Goal: Information Seeking & Learning: Learn about a topic

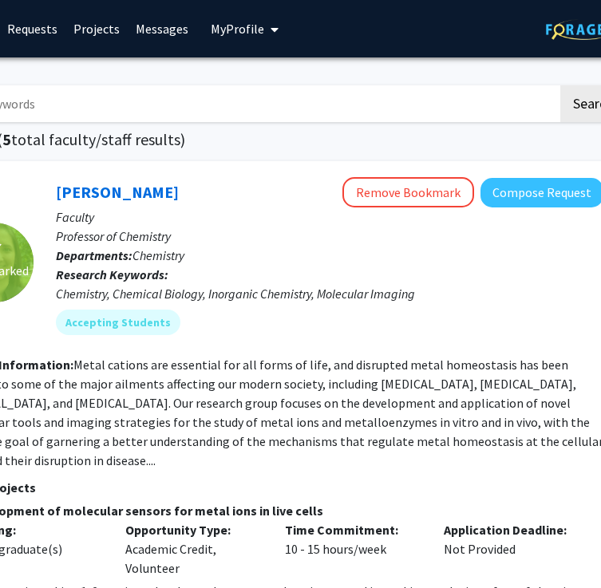
scroll to position [0, 319]
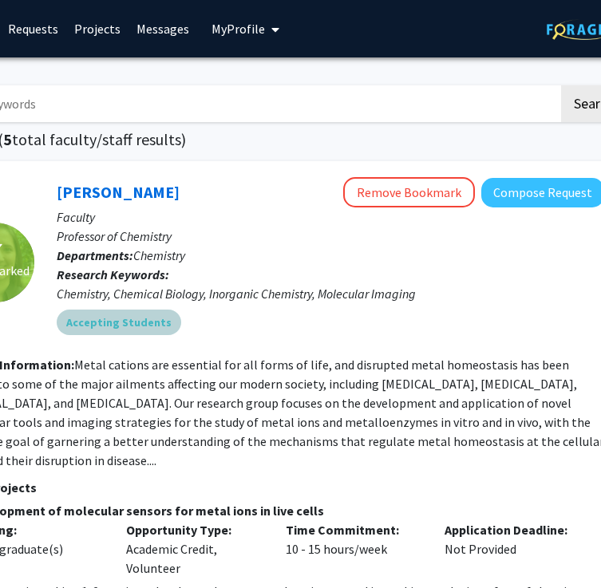
click at [155, 321] on mat-chip "Accepting Students" at bounding box center [119, 323] width 124 height 26
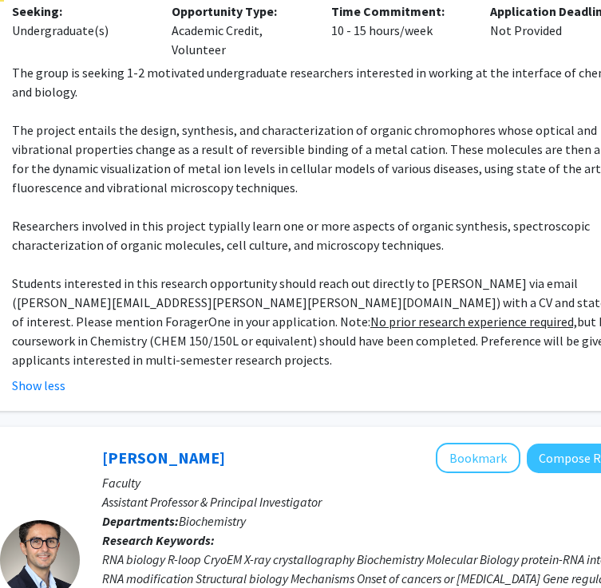
scroll to position [514, 274]
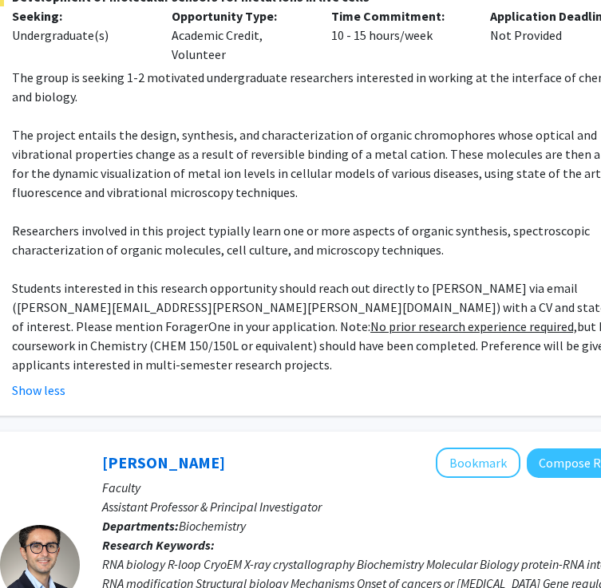
click at [239, 322] on p "Students interested in this research opportunity should reach out directly to […" at bounding box center [330, 326] width 637 height 96
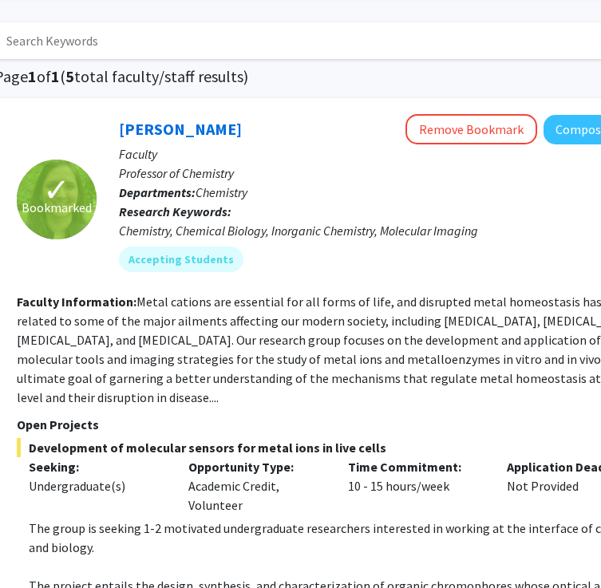
scroll to position [0, 257]
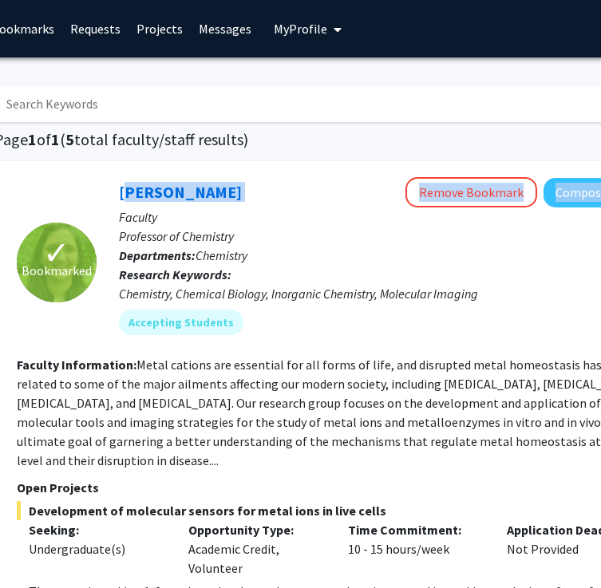
drag, startPoint x: 117, startPoint y: 189, endPoint x: 286, endPoint y: 201, distance: 169.5
click at [287, 202] on div "[PERSON_NAME] Remove Bookmark Compose Request Faculty Professor of Chemistry De…" at bounding box center [382, 262] width 570 height 170
copy div "[PERSON_NAME] Remove Bookmark Compose Request"
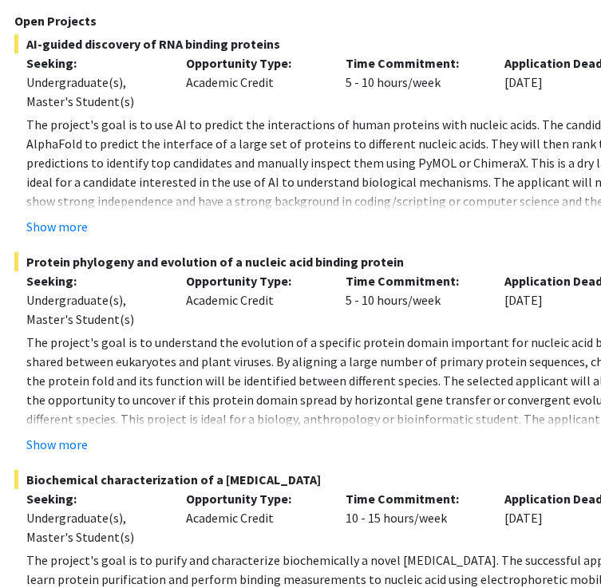
scroll to position [1379, 259]
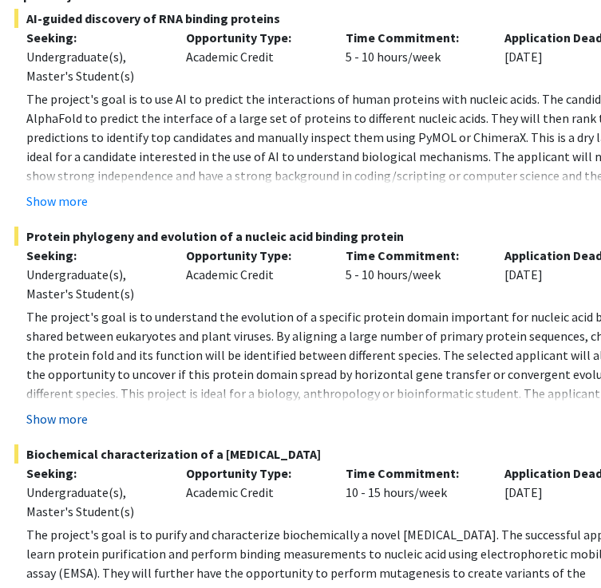
click at [59, 409] on button "Show more" at bounding box center [56, 418] width 61 height 19
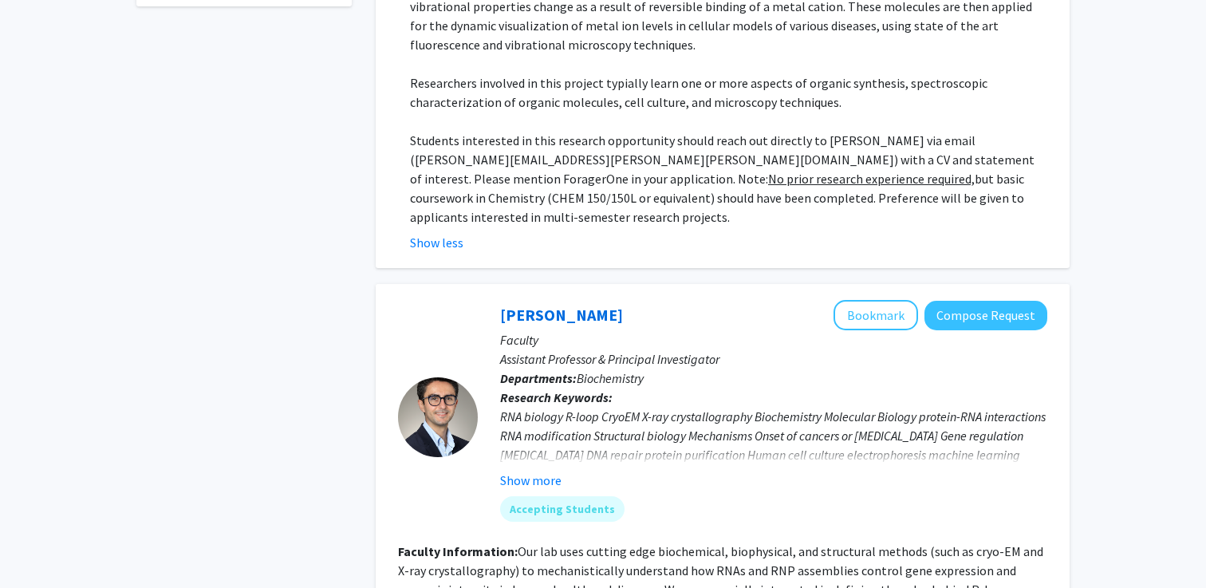
scroll to position [0, 0]
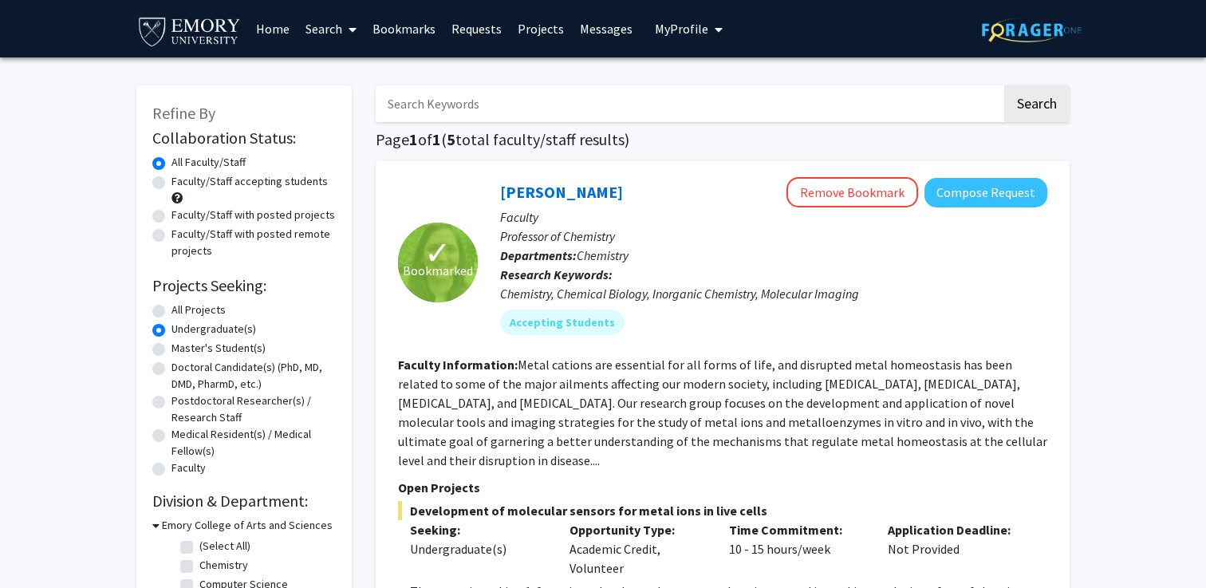
click at [214, 182] on label "Faculty/Staff accepting students" at bounding box center [250, 181] width 156 height 17
click at [182, 182] on input "Faculty/Staff accepting students" at bounding box center [177, 178] width 10 height 10
radio input "true"
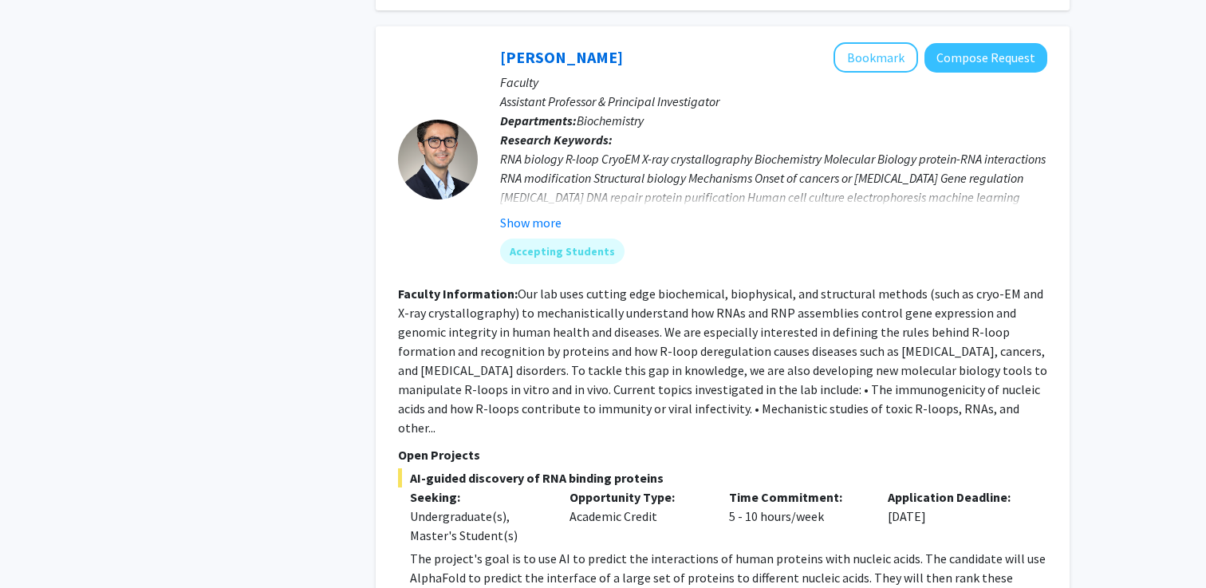
scroll to position [706, 0]
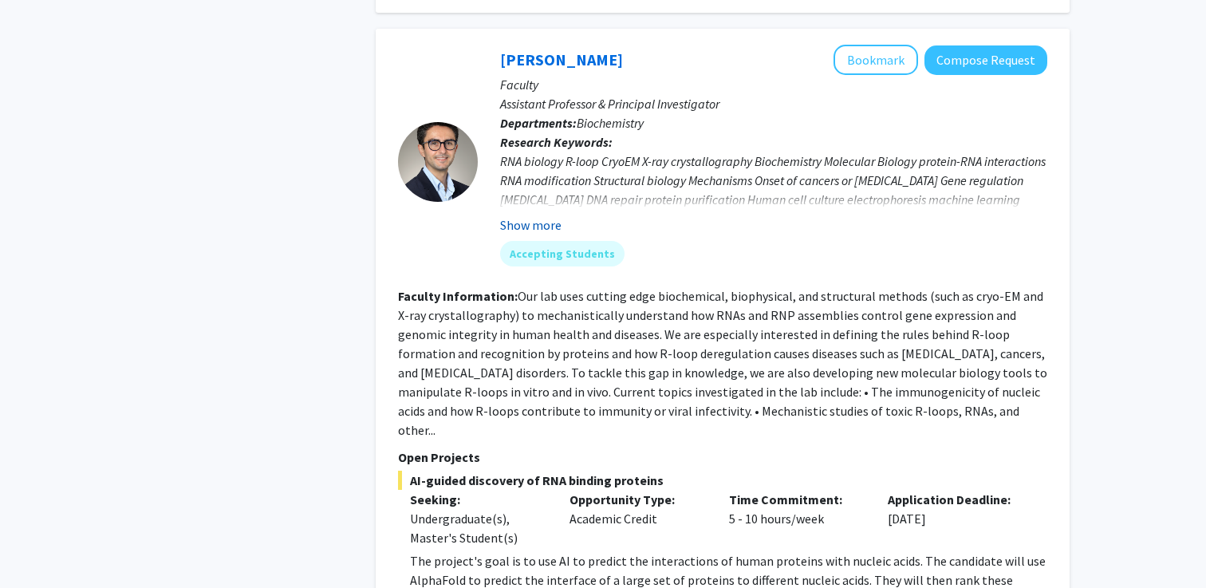
click at [535, 215] on button "Show more" at bounding box center [530, 224] width 61 height 19
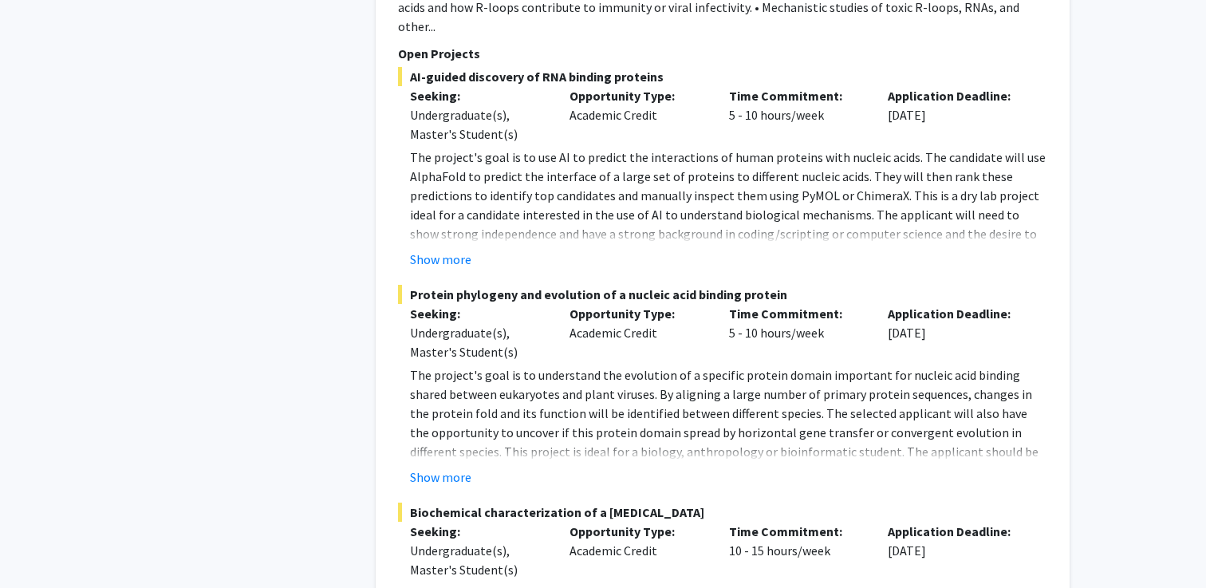
scroll to position [1244, 0]
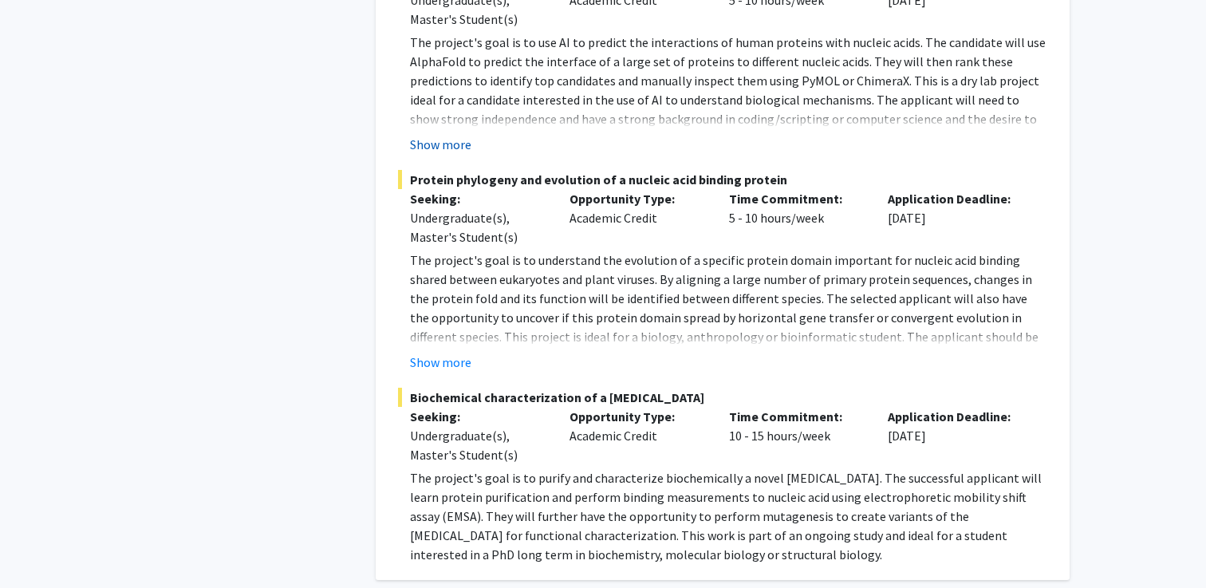
click at [454, 135] on button "Show more" at bounding box center [440, 144] width 61 height 19
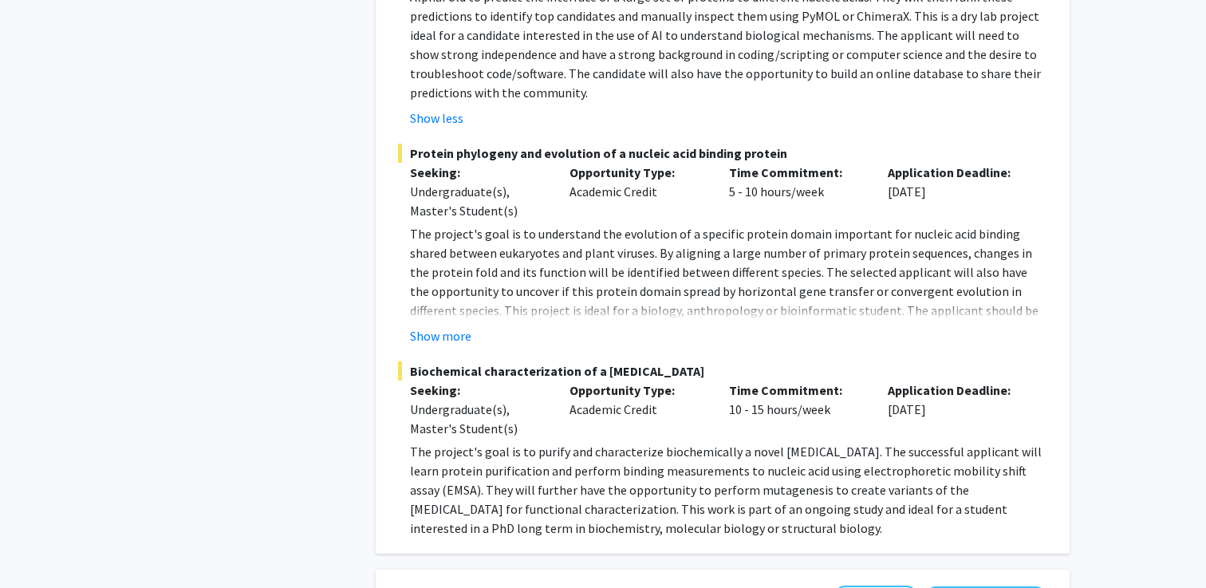
scroll to position [1318, 0]
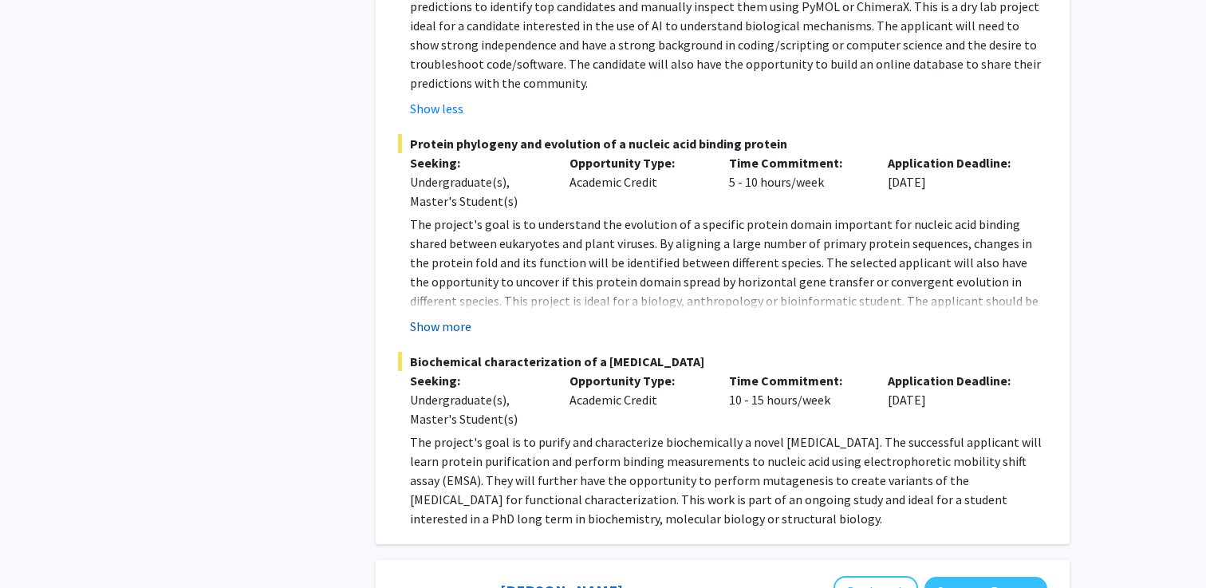
click at [436, 317] on button "Show more" at bounding box center [440, 326] width 61 height 19
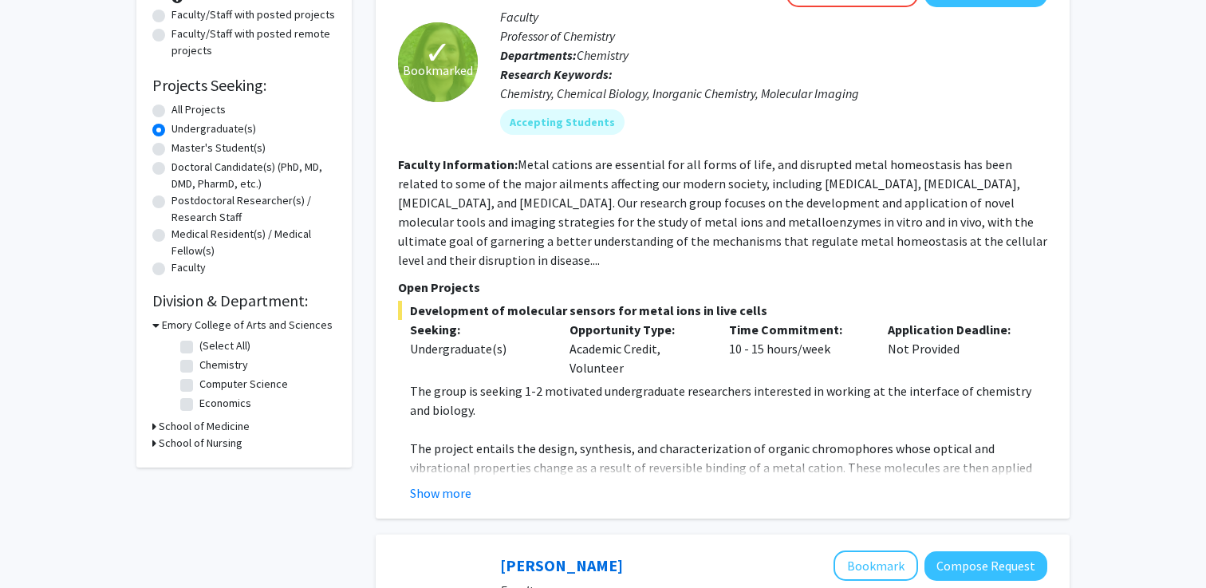
scroll to position [203, 0]
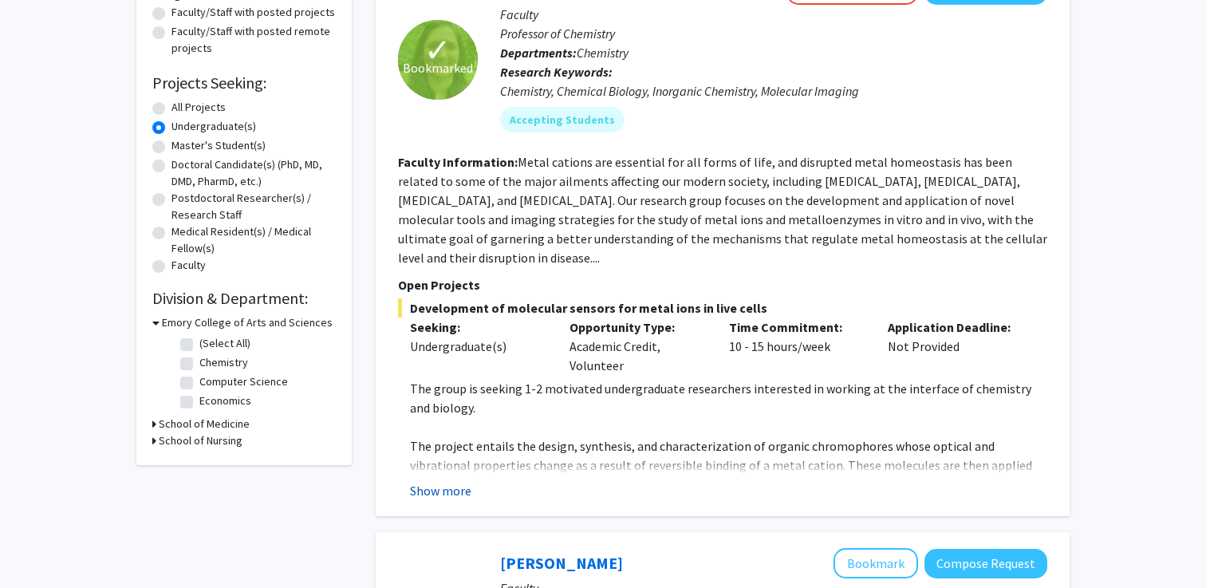
click at [456, 481] on button "Show more" at bounding box center [440, 490] width 61 height 19
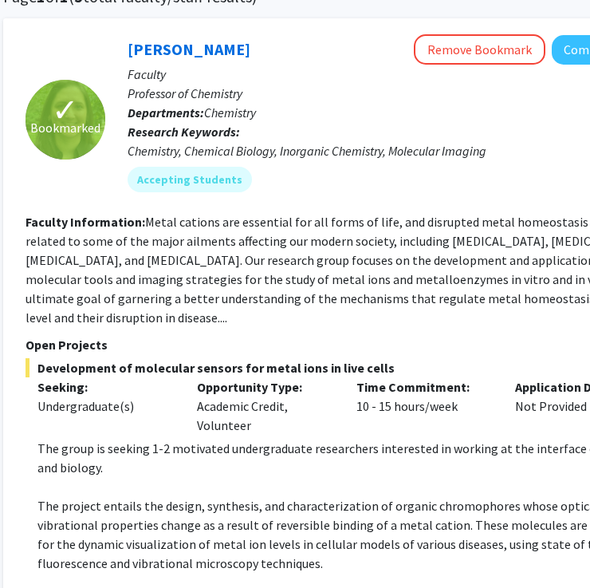
scroll to position [146, 248]
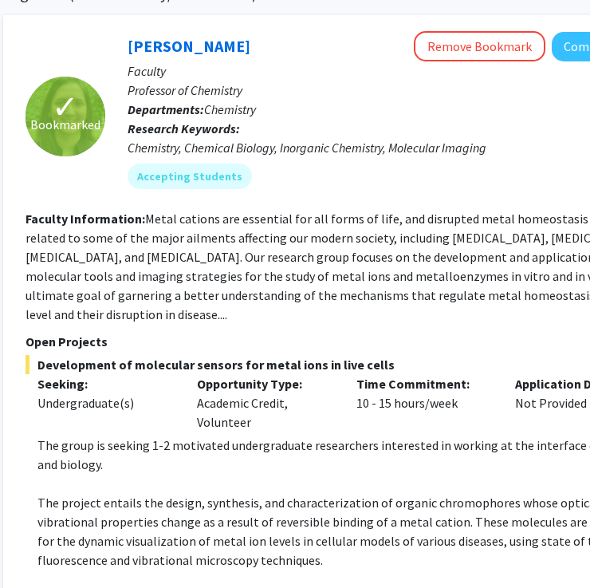
click at [144, 223] on fg-read-more "Metal cations are essential for all forms of life, and disrupted metal homeosta…" at bounding box center [350, 267] width 649 height 112
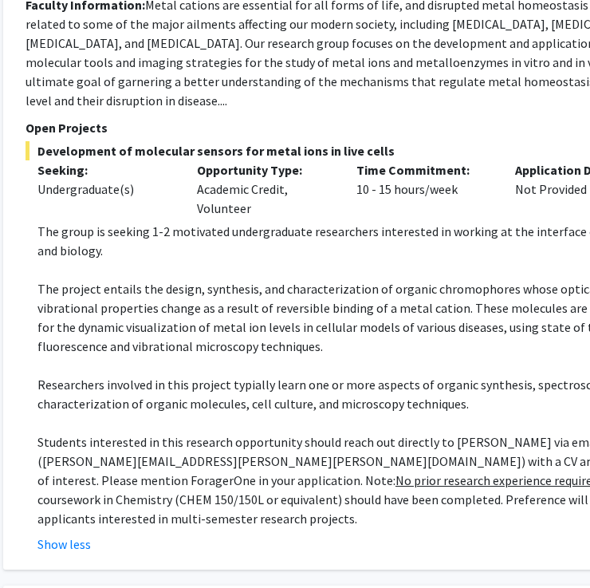
scroll to position [360, 249]
click at [82, 234] on p "The group is seeking 1-2 motivated undergraduate researchers interested in work…" at bounding box center [355, 241] width 637 height 38
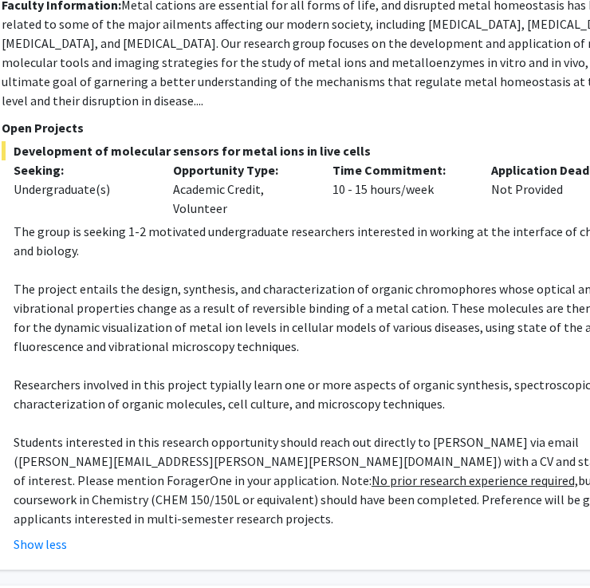
scroll to position [360, 273]
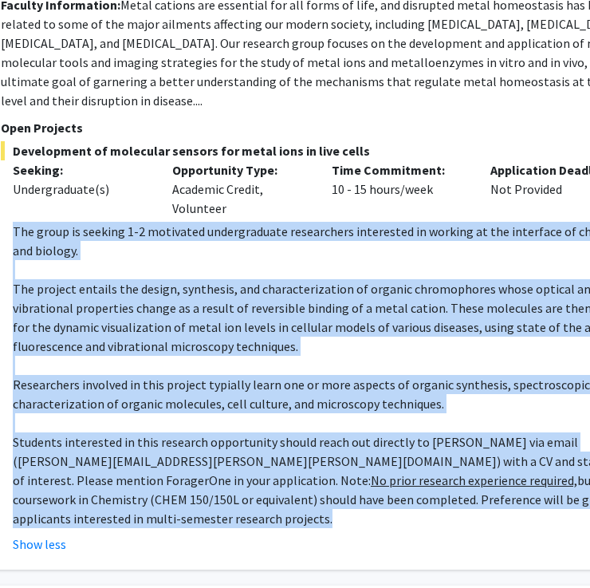
drag, startPoint x: 13, startPoint y: 215, endPoint x: 578, endPoint y: 492, distance: 629.7
click at [578, 492] on fg-read-more "The group is seeking 1-2 motivated undergraduate researchers interested in work…" at bounding box center [325, 388] width 649 height 332
copy div "The group is seeking 1-2 motivated undergraduate researchers interested in work…"
click at [258, 222] on p "The group is seeking 1-2 motivated undergraduate researchers interested in work…" at bounding box center [331, 241] width 637 height 38
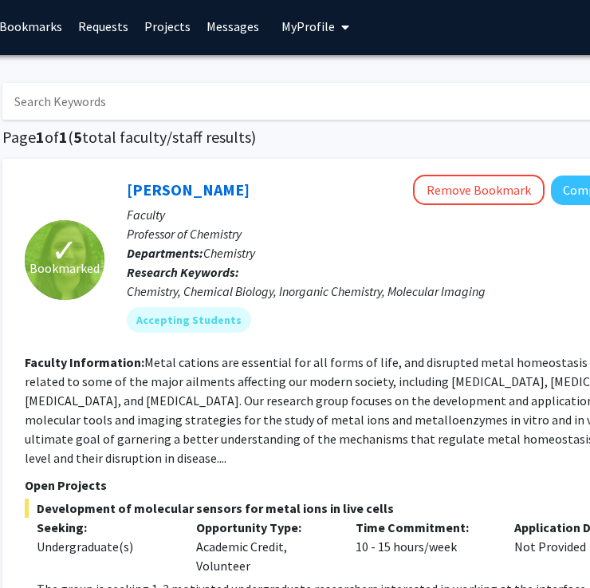
scroll to position [0, 249]
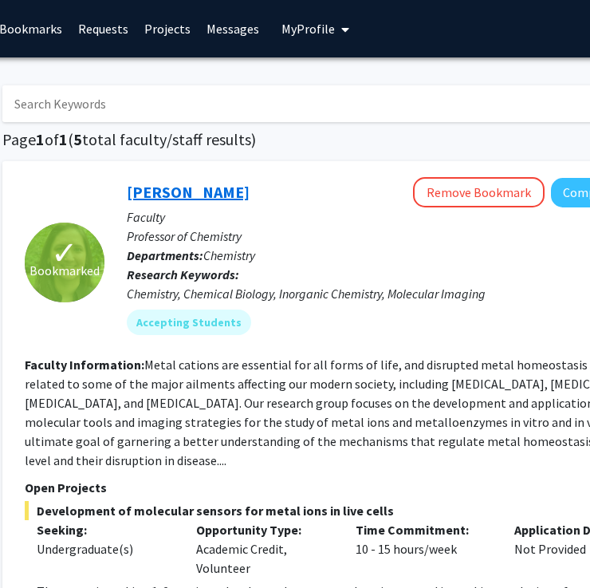
click at [198, 200] on link "[PERSON_NAME]" at bounding box center [188, 192] width 123 height 20
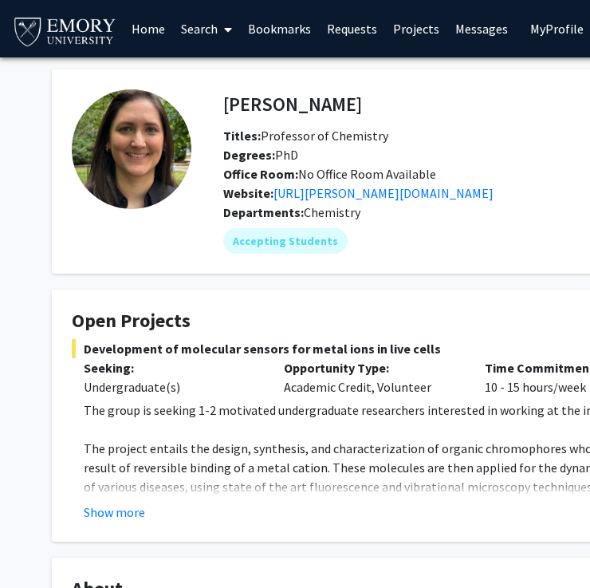
scroll to position [0, 249]
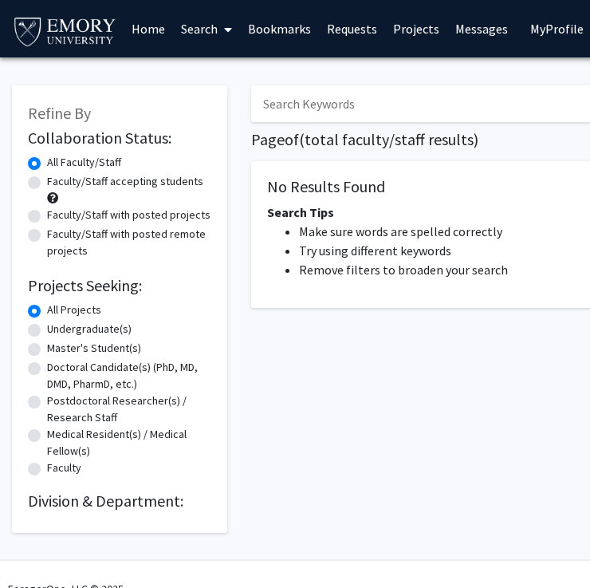
scroll to position [0, 249]
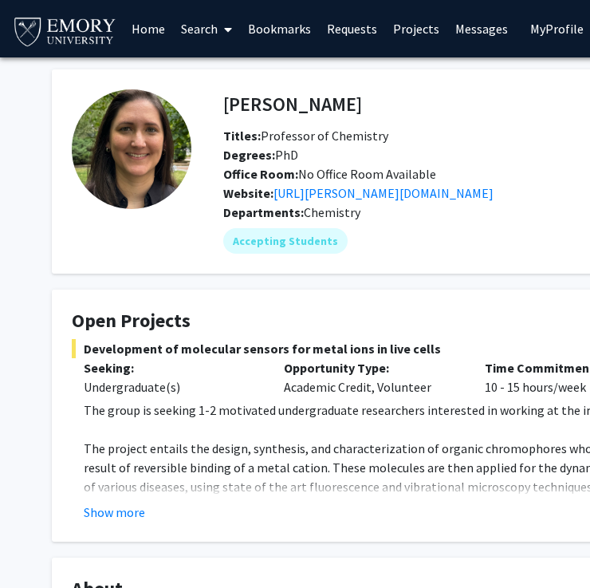
click at [262, 393] on div "Seeking: Undergraduate(s)" at bounding box center [172, 377] width 200 height 38
click at [154, 325] on h4 "Open Projects" at bounding box center [479, 321] width 814 height 23
click at [118, 512] on button "Show more" at bounding box center [114, 512] width 61 height 19
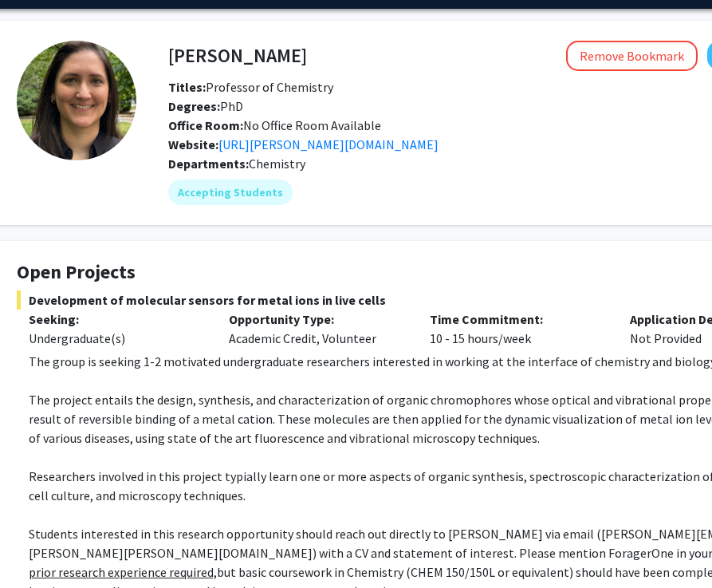
scroll to position [19, 55]
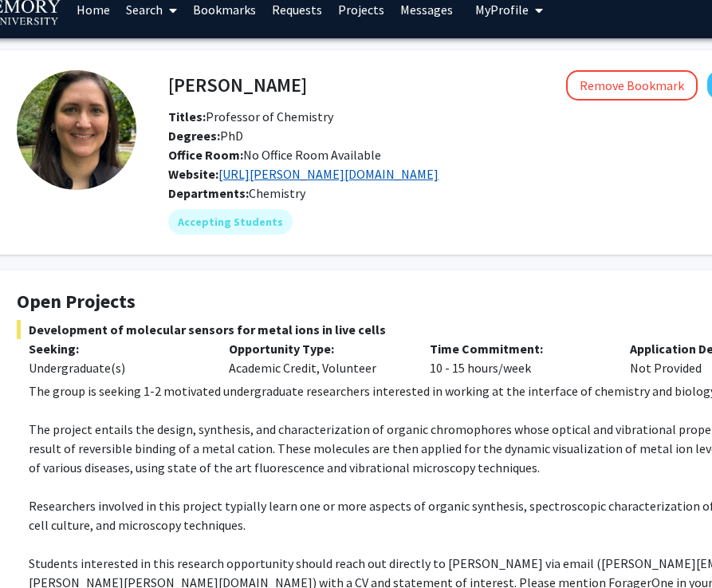
click at [273, 178] on link "[URL][PERSON_NAME][DOMAIN_NAME]" at bounding box center [329, 174] width 220 height 16
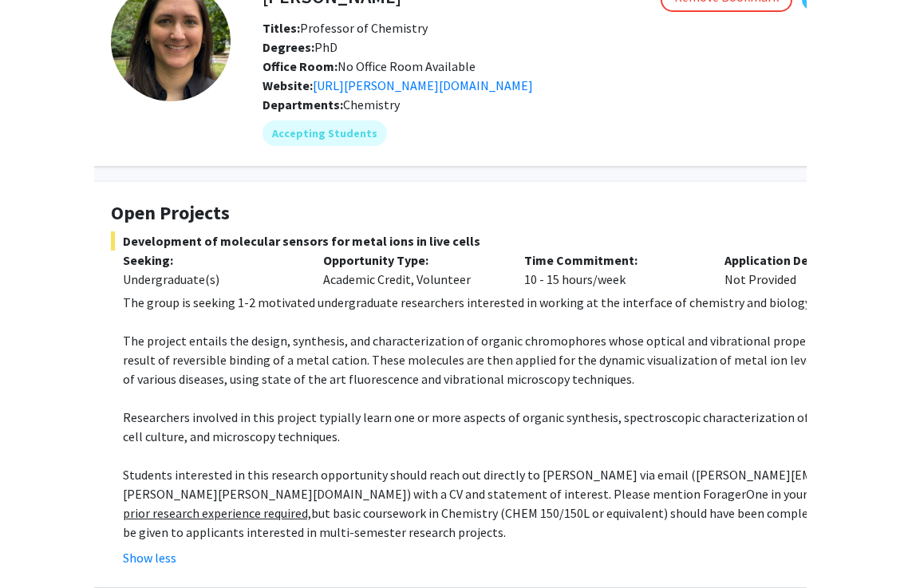
scroll to position [108, 55]
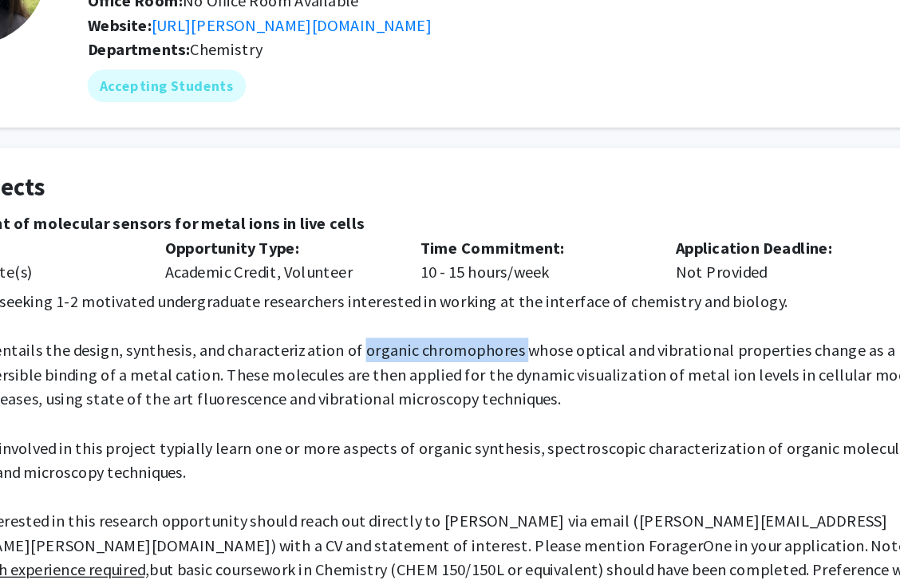
drag, startPoint x: 373, startPoint y: 342, endPoint x: 498, endPoint y: 341, distance: 124.5
click at [499, 341] on p "The project entails the design, synthesis, and characterization of organic chro…" at bounding box center [430, 358] width 802 height 57
copy p "organic chromophores"
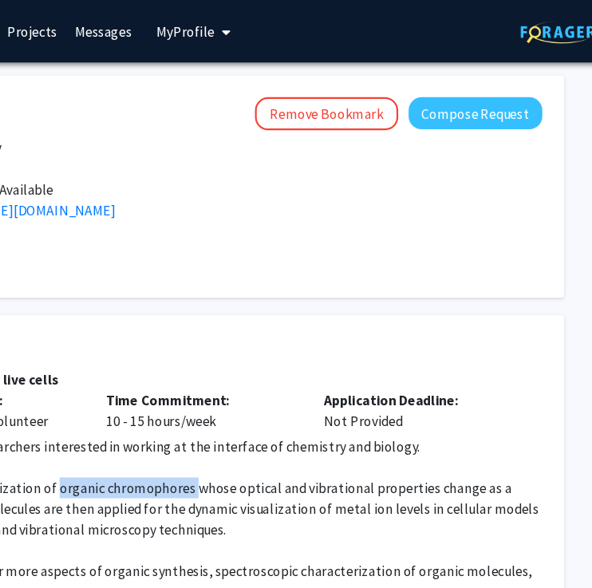
scroll to position [0, 365]
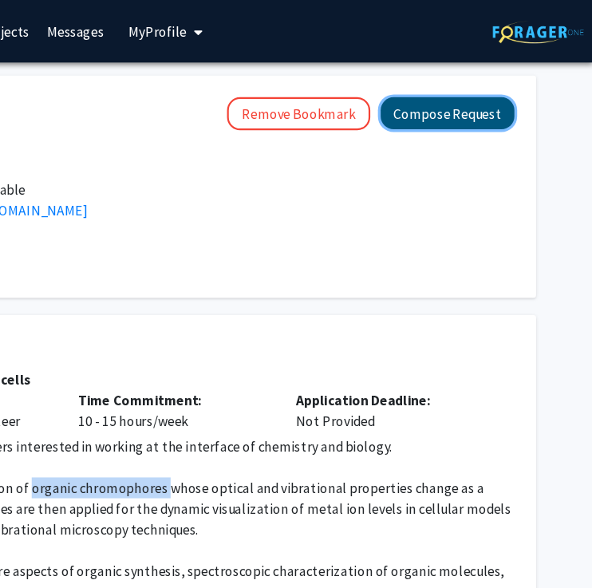
click at [442, 105] on button "Compose Request" at bounding box center [458, 104] width 123 height 30
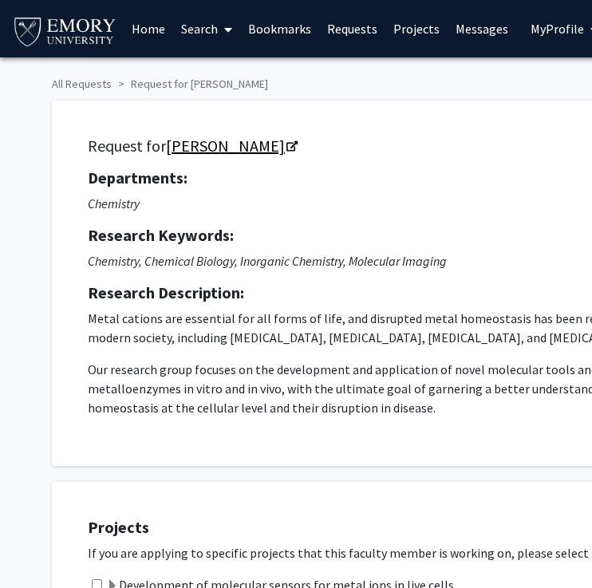
click at [232, 151] on link "[PERSON_NAME]" at bounding box center [231, 146] width 130 height 20
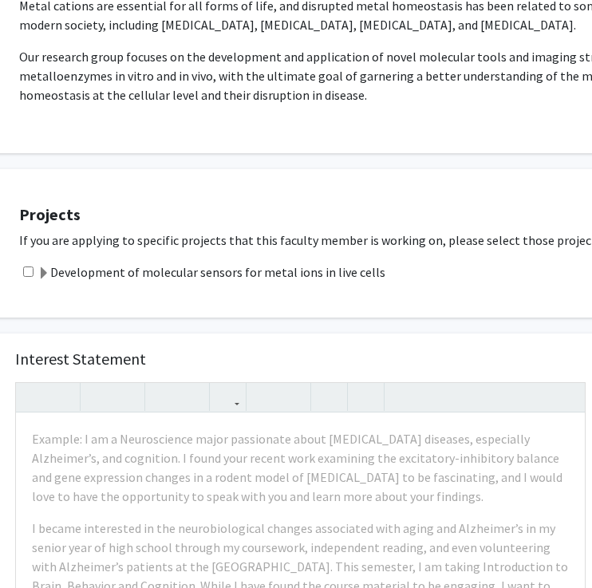
scroll to position [6, 69]
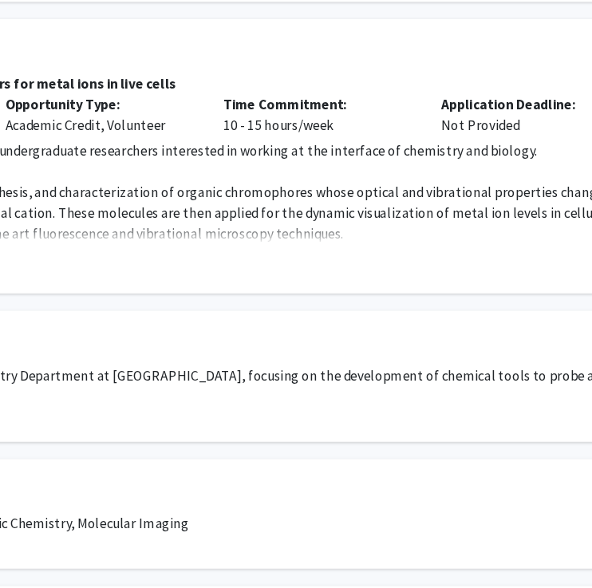
scroll to position [225, 279]
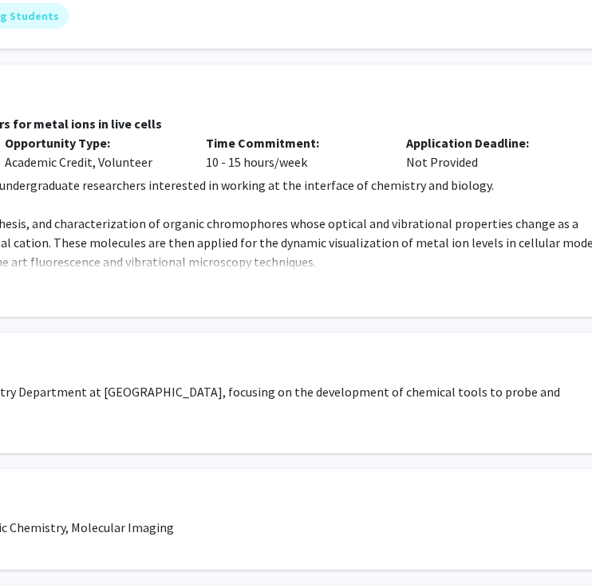
click at [141, 273] on fg-read-more "The group is seeking 1-2 motivated undergraduate researchers interested in work…" at bounding box center [200, 236] width 814 height 121
click at [163, 260] on p "The project entails the design, synthesis, and characterization of organic chro…" at bounding box center [206, 242] width 802 height 57
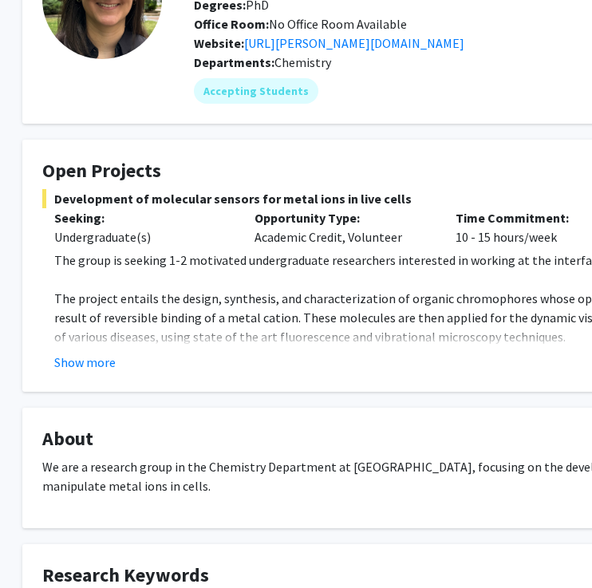
scroll to position [143, 30]
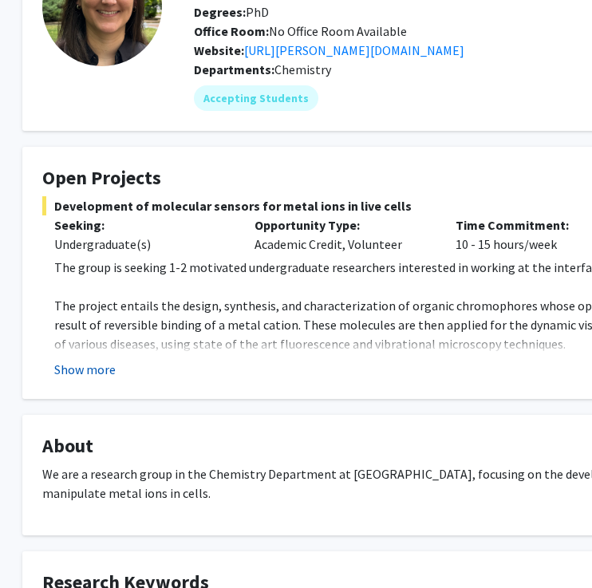
click at [97, 369] on button "Show more" at bounding box center [84, 369] width 61 height 19
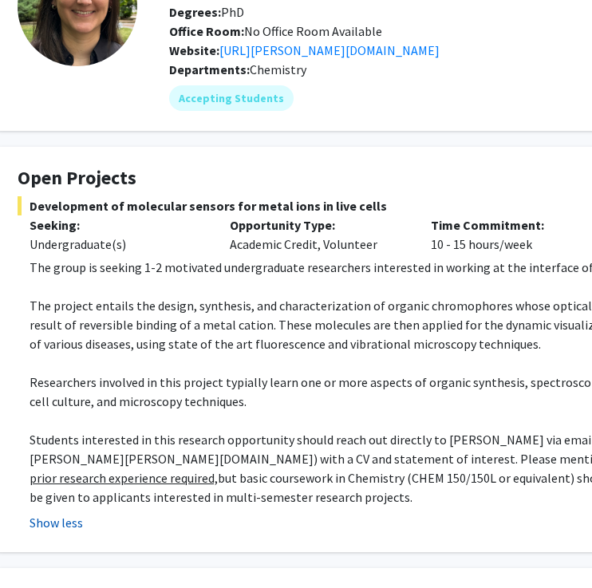
scroll to position [143, 56]
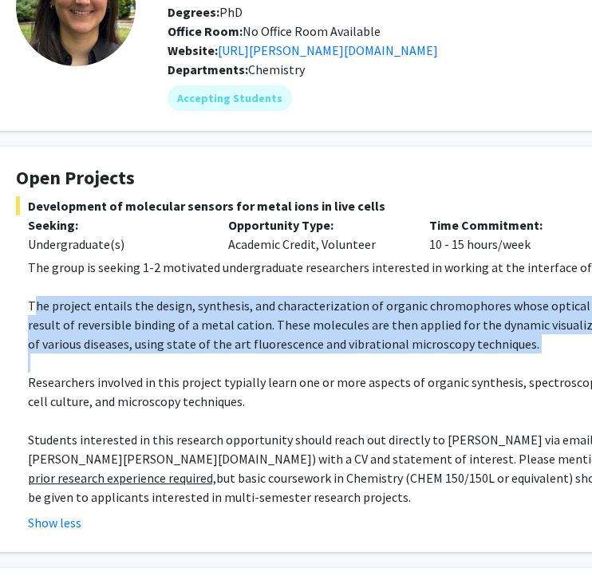
drag, startPoint x: 32, startPoint y: 306, endPoint x: 448, endPoint y: 357, distance: 419.5
click at [448, 357] on div "The group is seeking 1-2 motivated undergraduate researchers interested in work…" at bounding box center [429, 382] width 802 height 249
copy p "he project entails the design, synthesis, and characterization of organic chrom…"
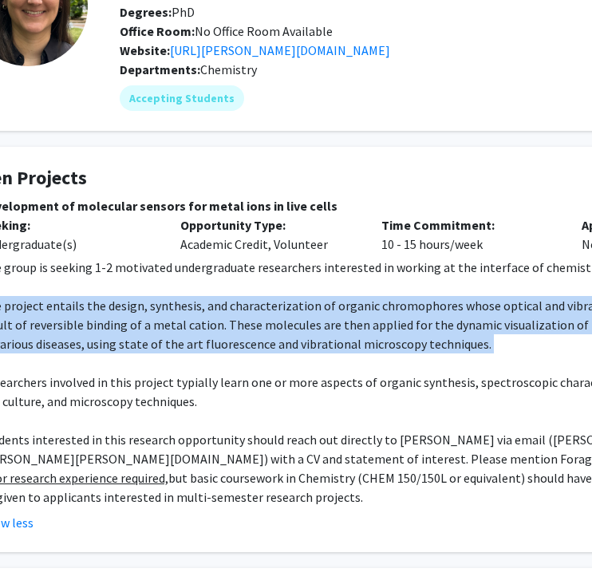
scroll to position [143, 156]
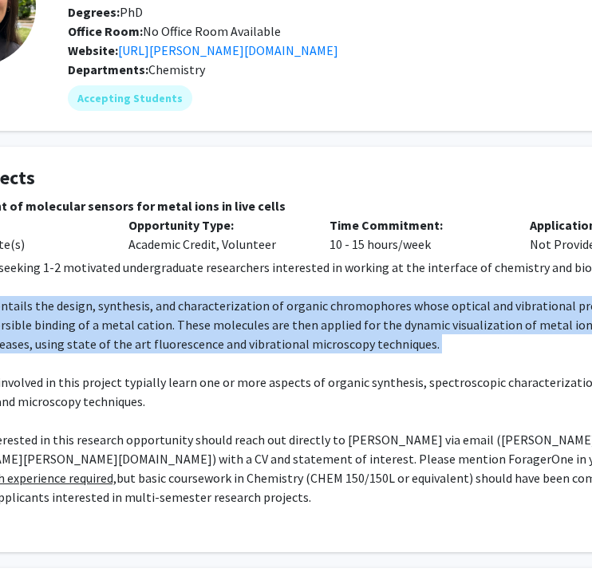
click at [445, 357] on p at bounding box center [329, 362] width 802 height 19
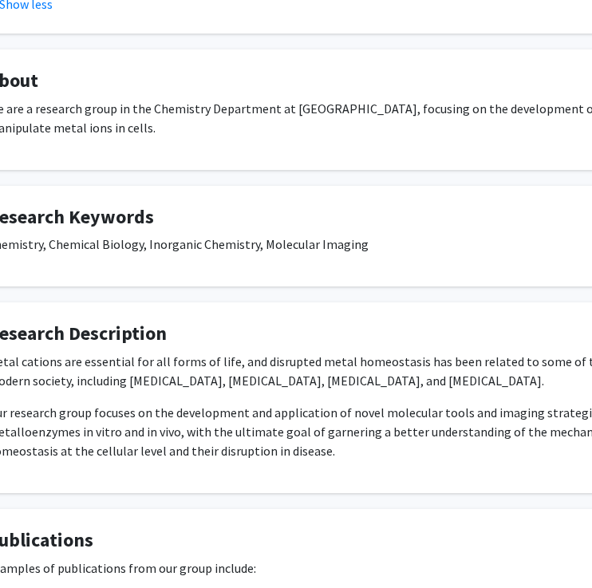
scroll to position [661, 9]
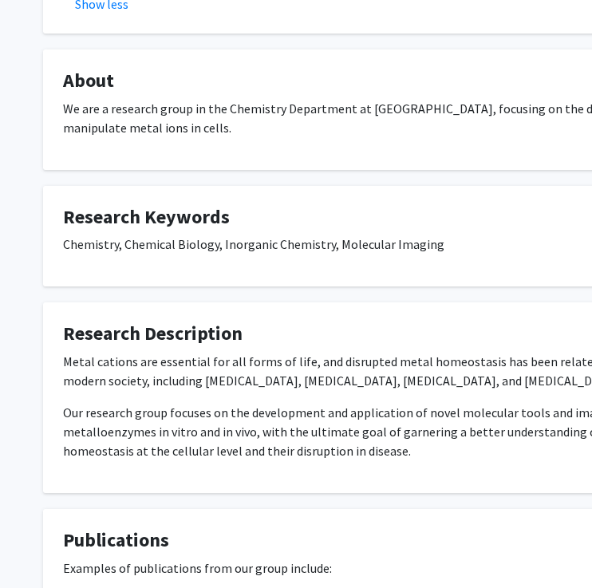
click at [130, 403] on p "Our research group focuses on the development and application of novel molecula…" at bounding box center [470, 431] width 814 height 57
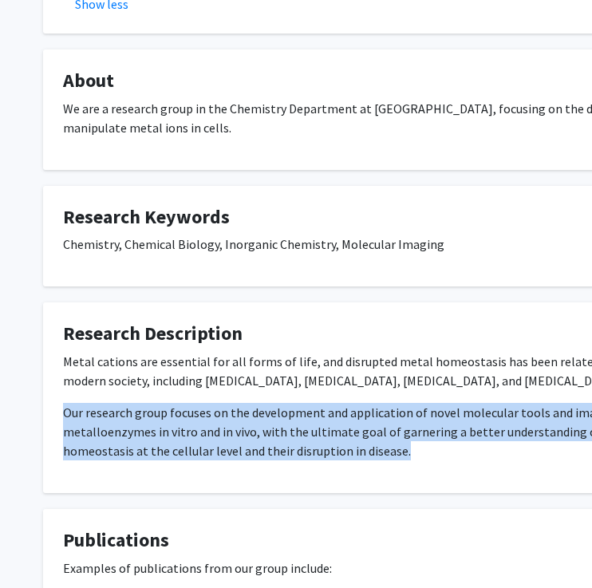
drag, startPoint x: 61, startPoint y: 389, endPoint x: 345, endPoint y: 440, distance: 287.9
click at [345, 440] on fg-card "Research Description Metal cations are essential for all forms of life, and dis…" at bounding box center [470, 397] width 854 height 191
copy p "Our research group focuses on the development and application of novel molecula…"
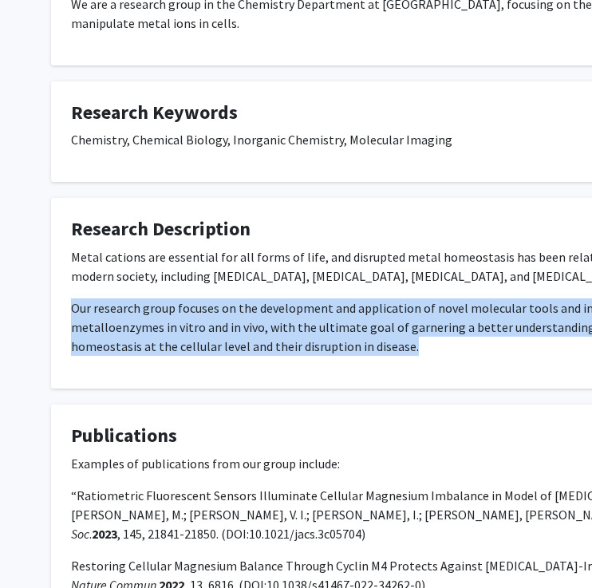
scroll to position [476, 1]
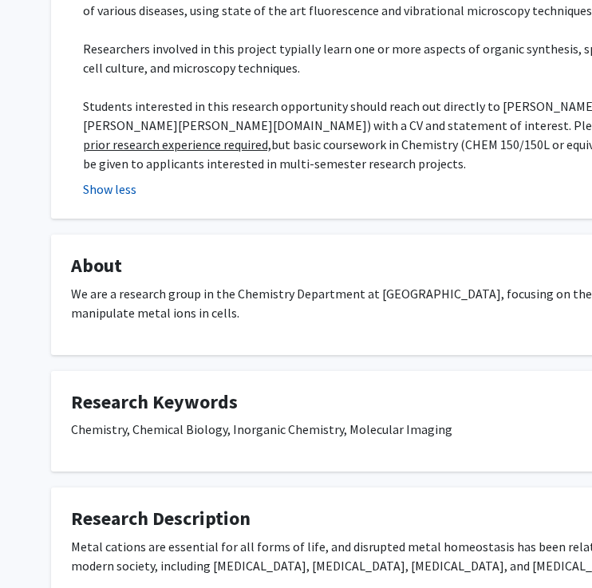
click at [122, 179] on button "Show less" at bounding box center [109, 188] width 53 height 19
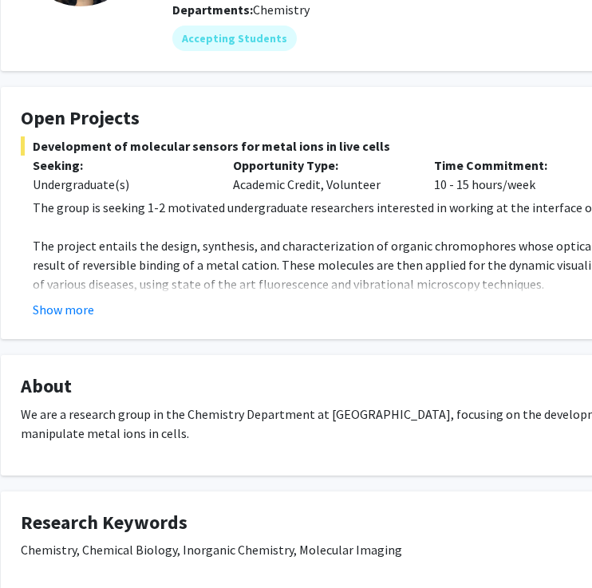
scroll to position [179, 51]
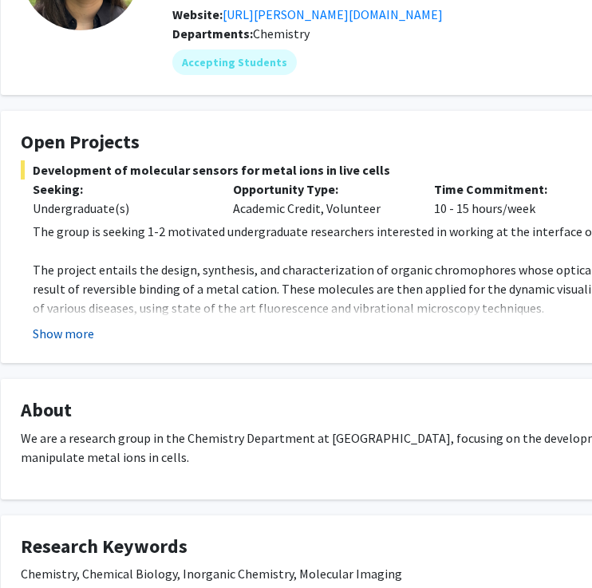
click at [81, 334] on button "Show more" at bounding box center [63, 333] width 61 height 19
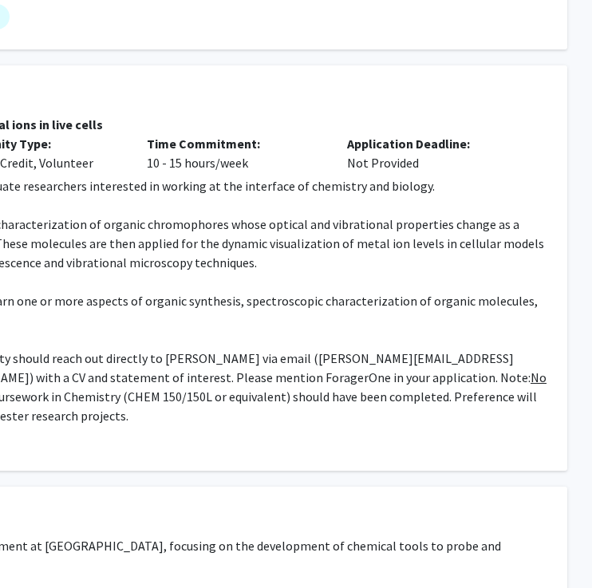
scroll to position [224, 345]
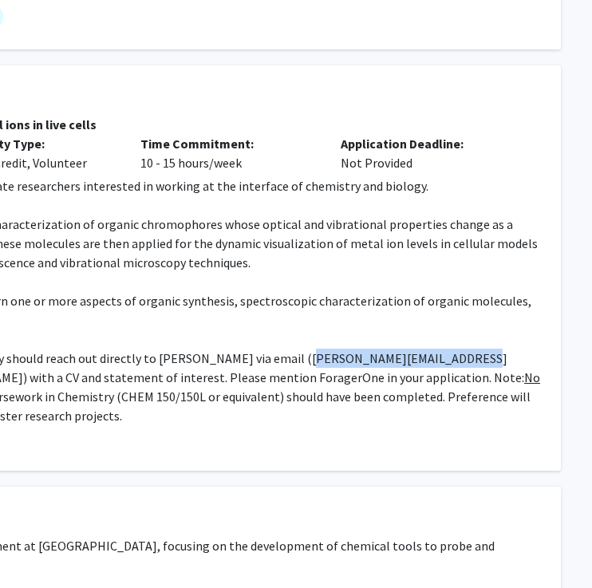
drag, startPoint x: 272, startPoint y: 361, endPoint x: 428, endPoint y: 364, distance: 155.6
click at [428, 364] on p "Students interested in this research opportunity should reach out directly to […" at bounding box center [140, 387] width 802 height 77
copy p "[PERSON_NAME][EMAIL_ADDRESS][PERSON_NAME][PERSON_NAME][DOMAIN_NAME]"
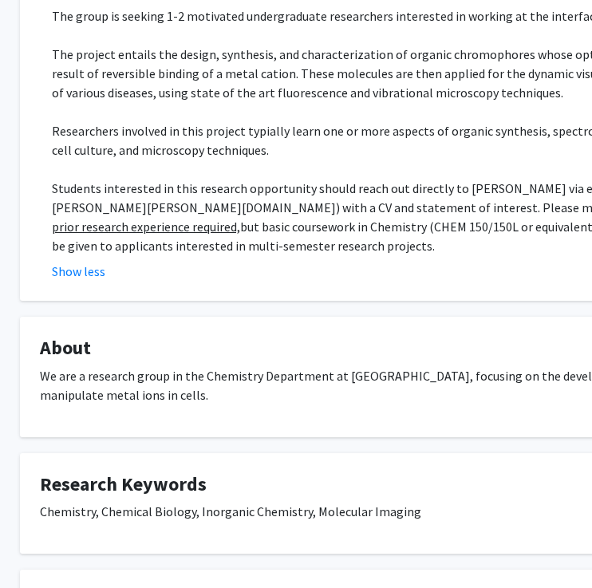
scroll to position [394, 43]
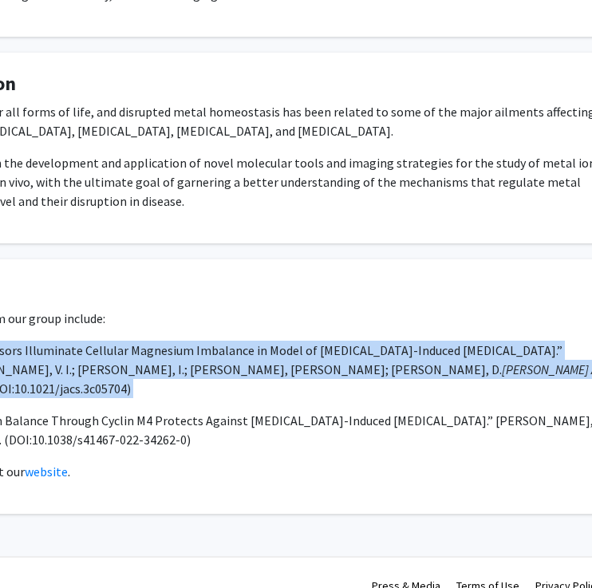
scroll to position [758, 365]
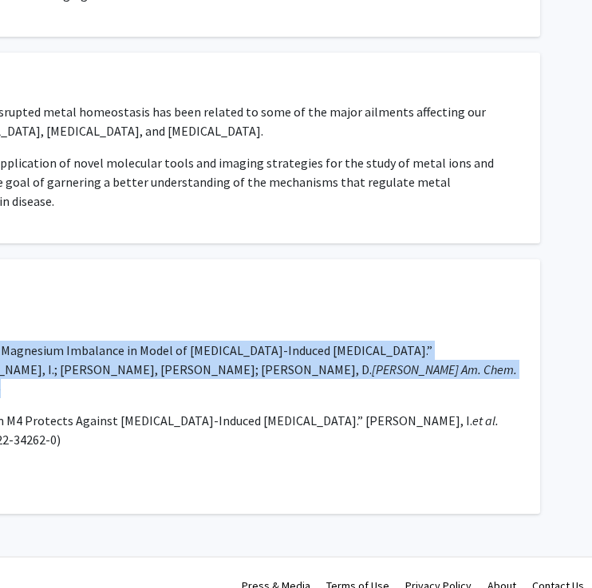
drag, startPoint x: 73, startPoint y: 349, endPoint x: 403, endPoint y: 365, distance: 330.6
click at [403, 365] on p "“Ratiometric Fluorescent Sensors Illuminate Cellular Magnesium Imbalance in Mod…" at bounding box center [113, 369] width 814 height 57
copy p "“Ratiometric Fluorescent Sensors Illuminate Cellular Magnesium Imbalance in Mod…"
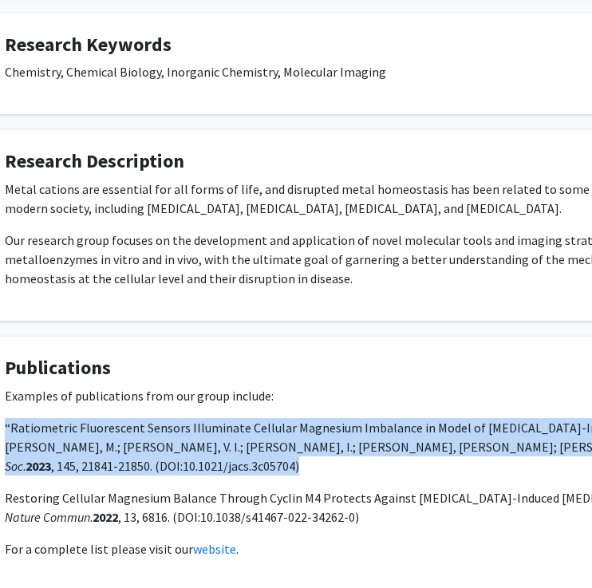
scroll to position [680, 65]
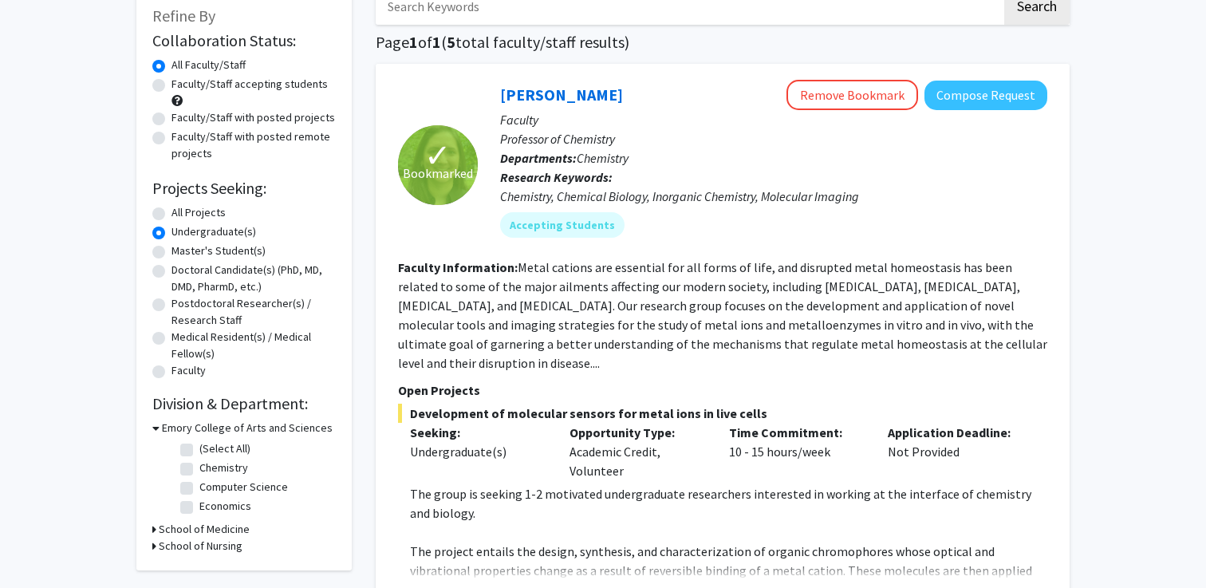
scroll to position [94, 0]
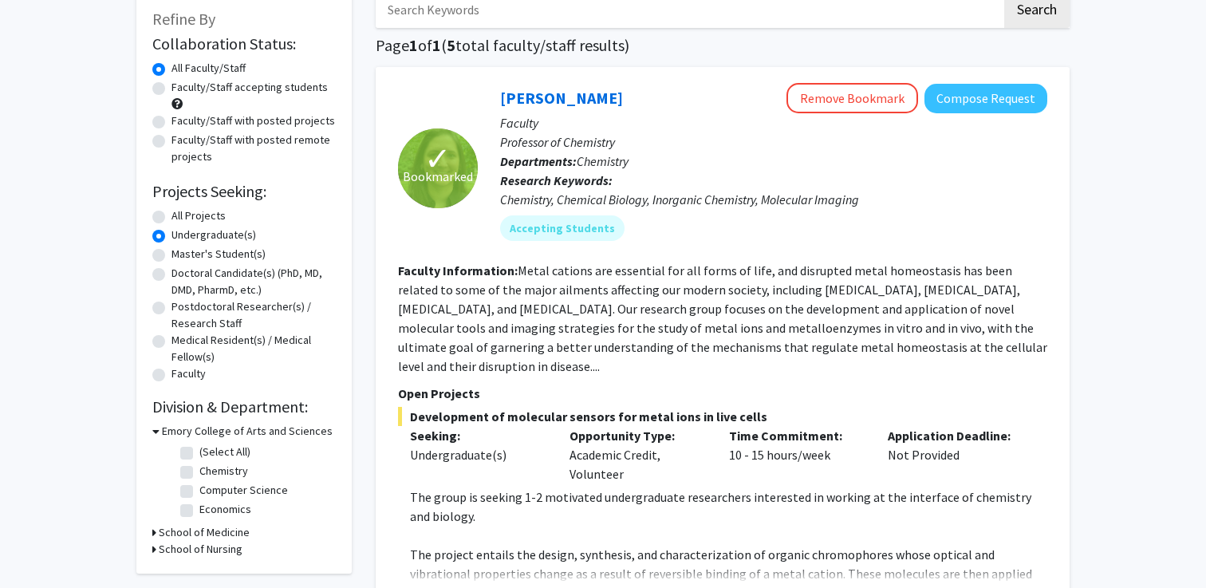
click at [172, 88] on label "Faculty/Staff accepting students" at bounding box center [250, 87] width 156 height 17
click at [172, 88] on input "Faculty/Staff accepting students" at bounding box center [177, 84] width 10 height 10
radio input "true"
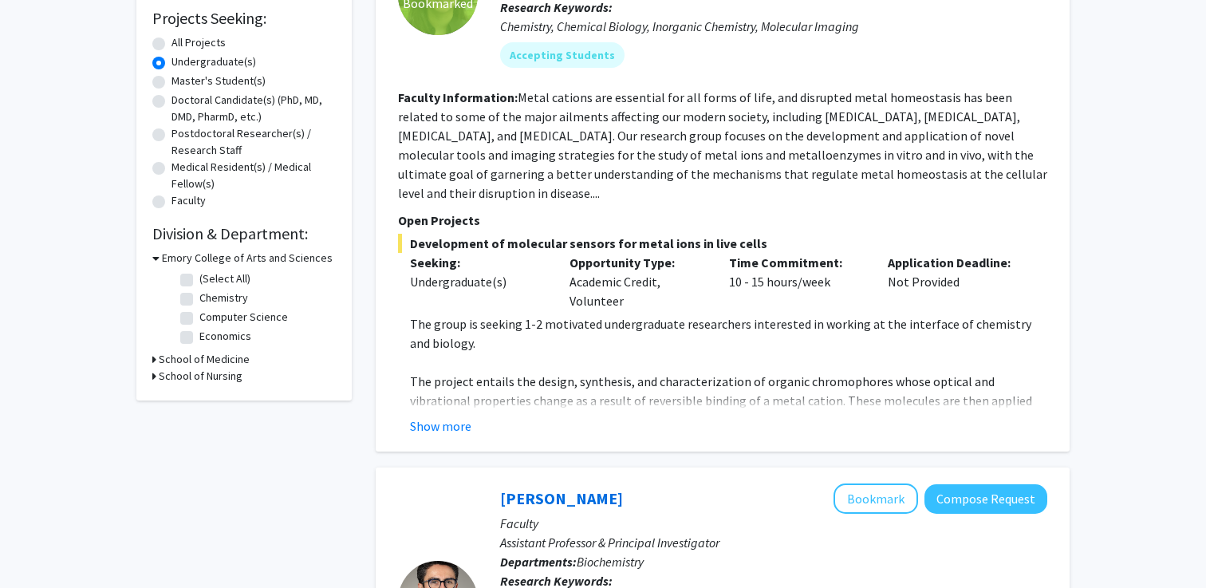
scroll to position [273, 0]
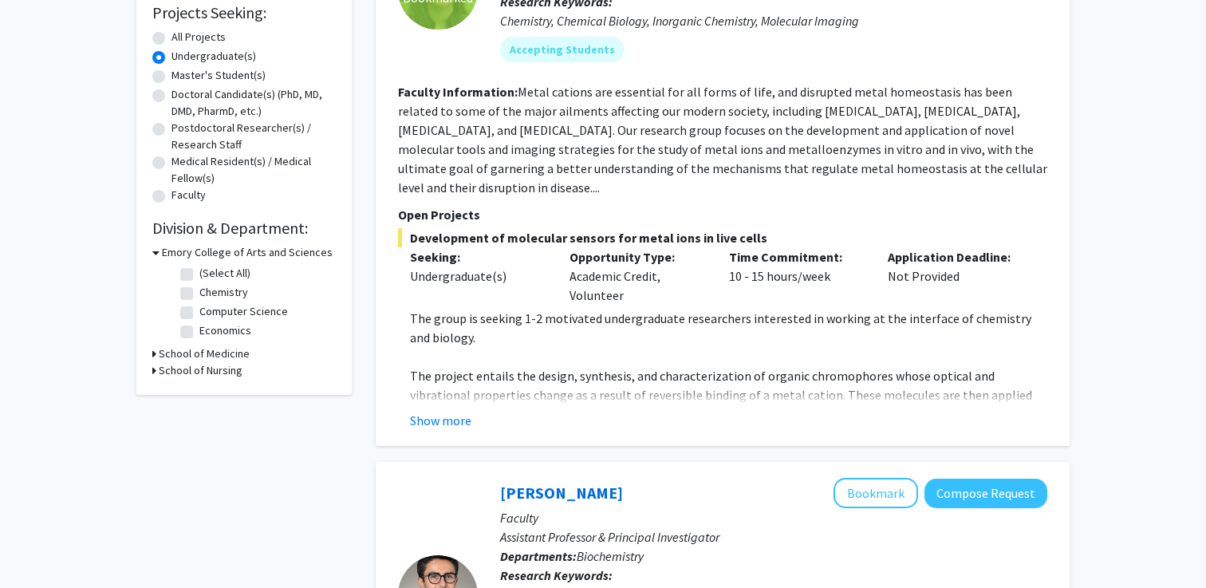
click at [179, 249] on h3 "Emory College of Arts and Sciences" at bounding box center [247, 252] width 171 height 17
click at [179, 249] on h3 "Emory College of Arts and Sciences" at bounding box center [244, 252] width 171 height 17
click at [199, 289] on label "Chemistry" at bounding box center [223, 292] width 49 height 17
click at [199, 289] on input "Chemistry" at bounding box center [204, 289] width 10 height 10
checkbox input "true"
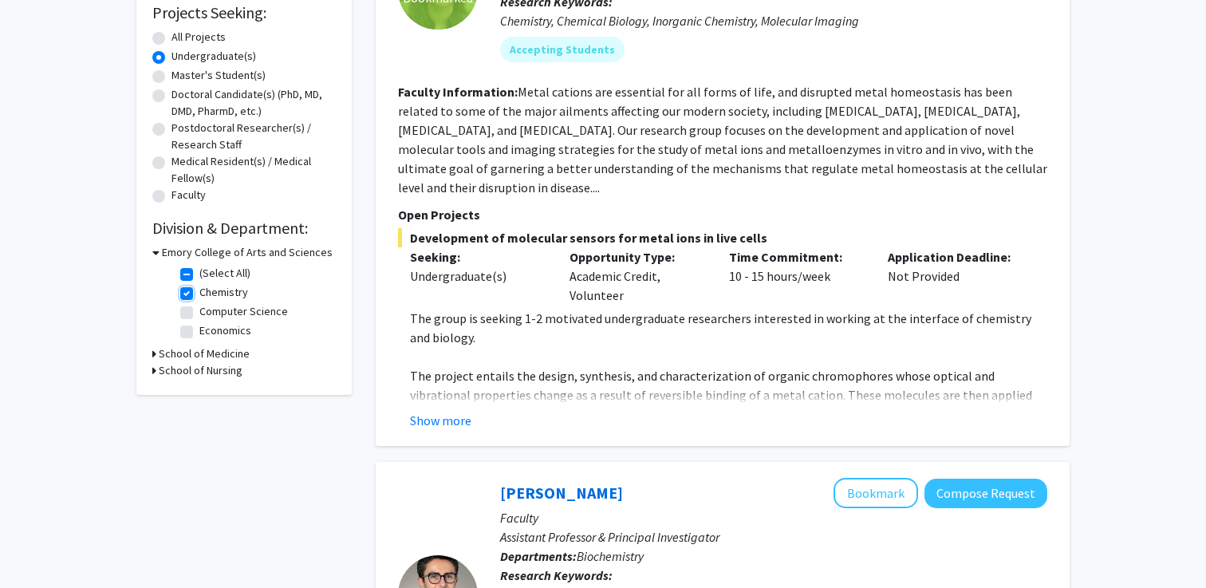
checkbox input "true"
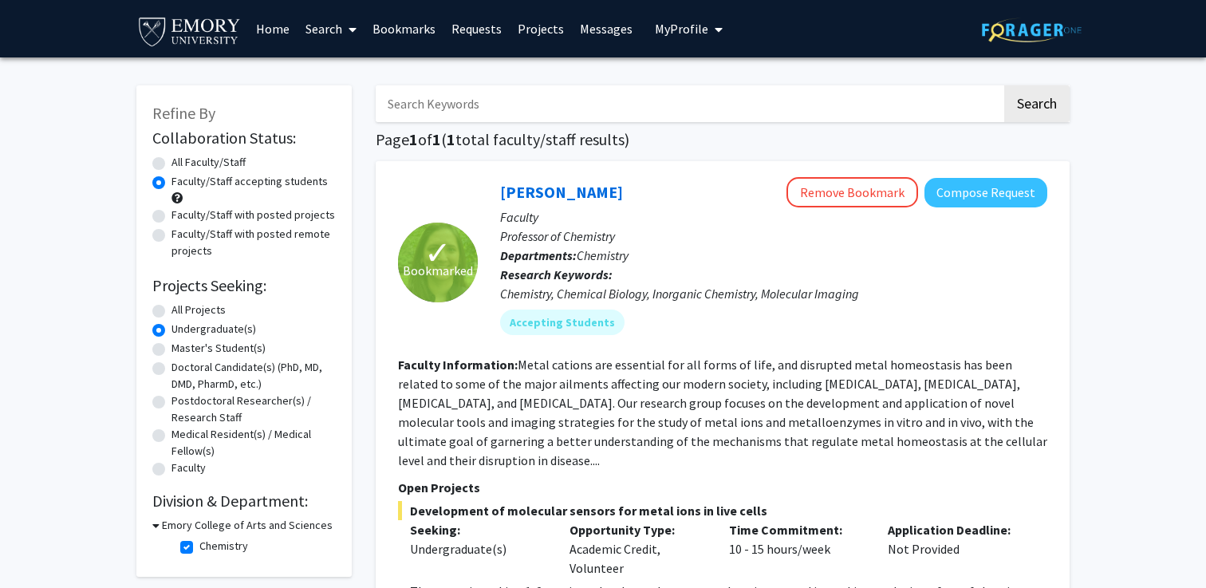
click at [456, 115] on input "Search Keywords" at bounding box center [689, 103] width 626 height 37
type input "biology"
click at [1004, 85] on button "Search" at bounding box center [1036, 103] width 65 height 37
radio input "true"
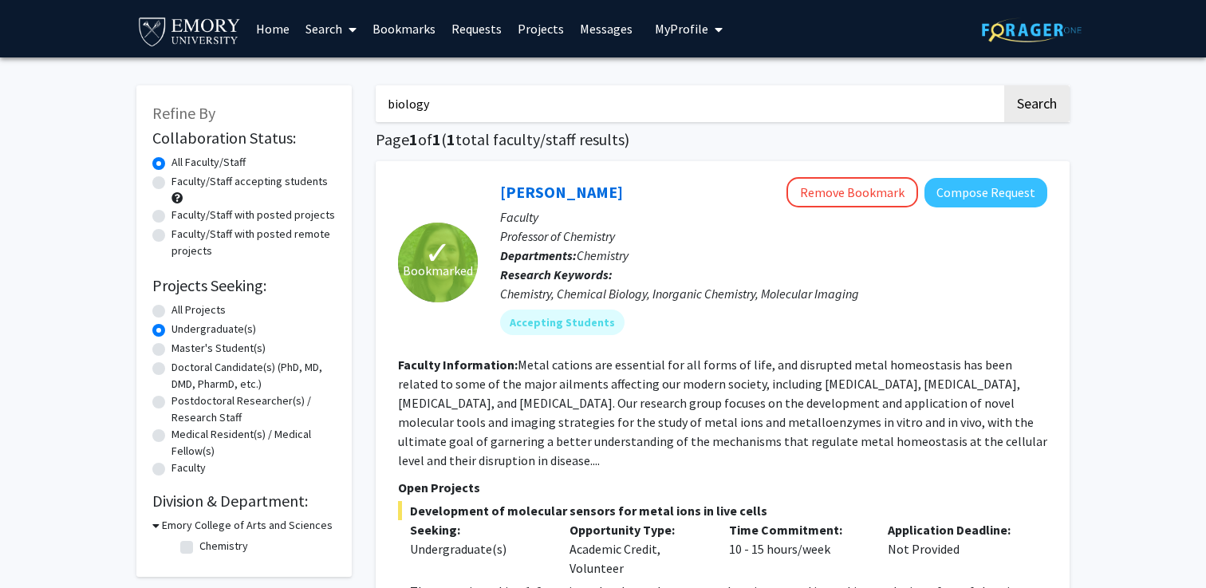
checkbox input "false"
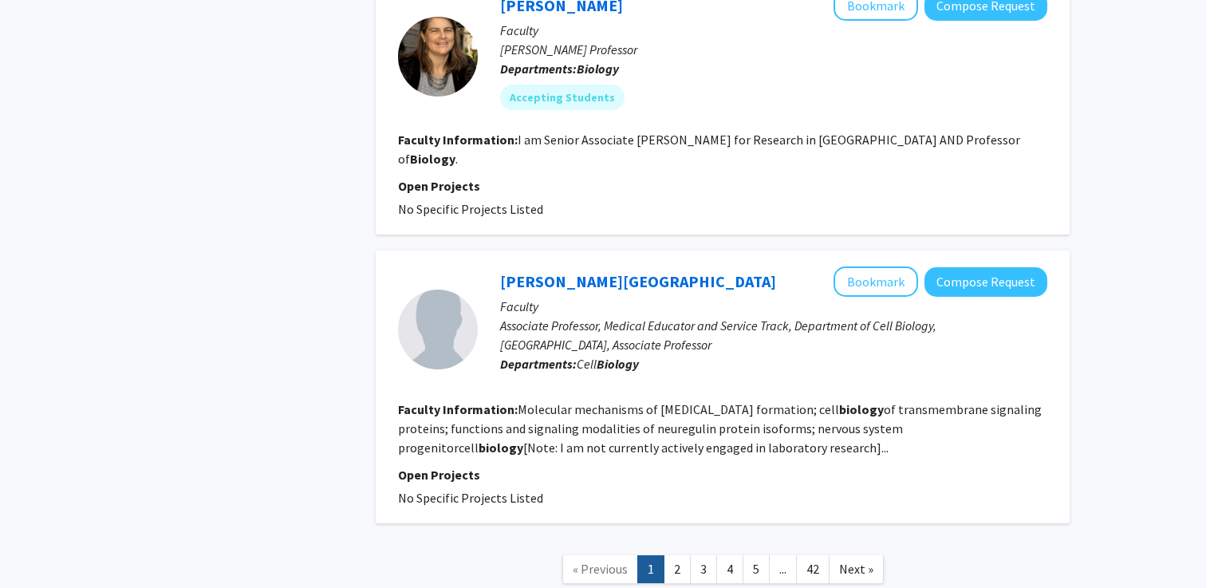
scroll to position [3374, 0]
